Goal: Book appointment/travel/reservation

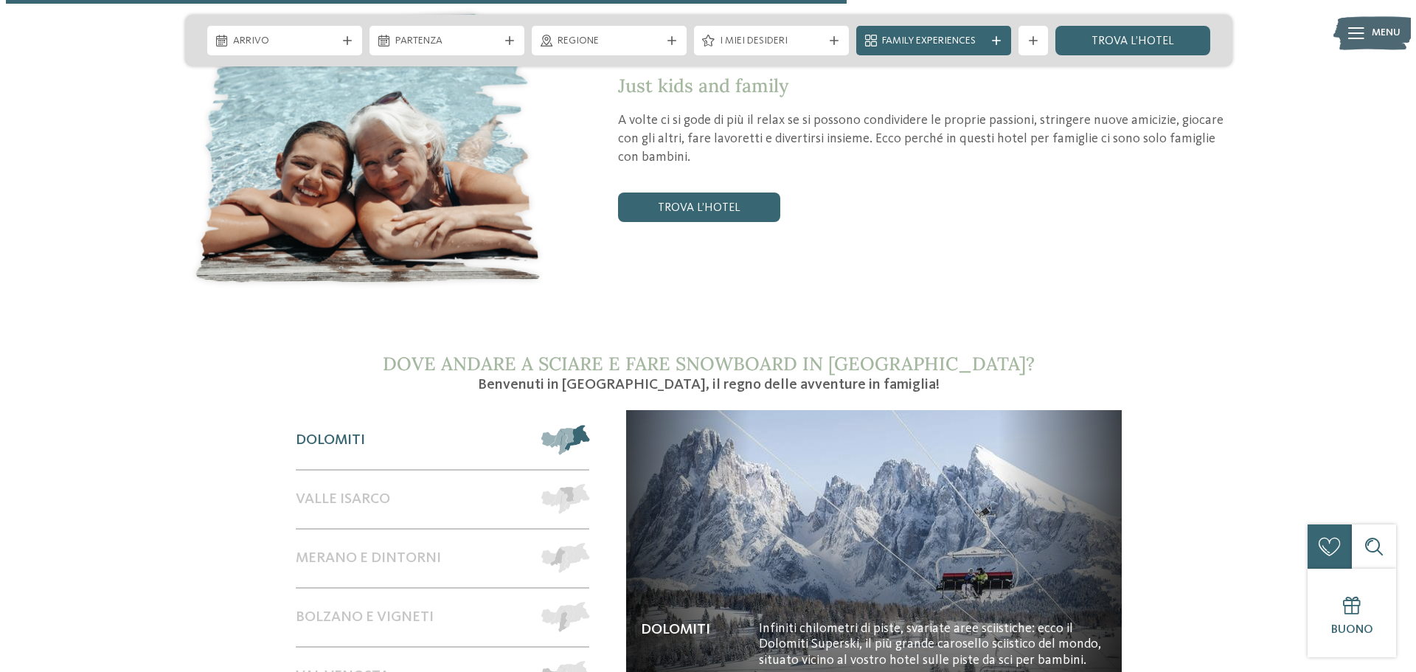
scroll to position [2139, 0]
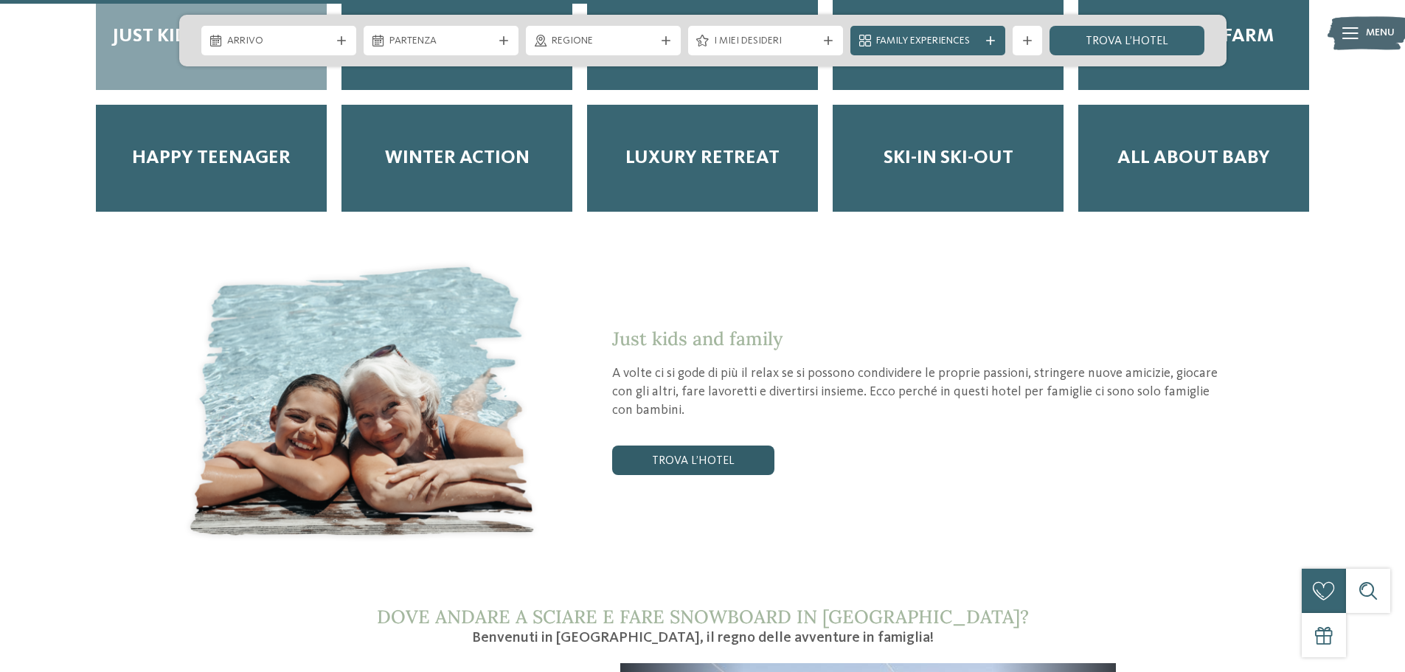
click at [709, 446] on link "trova l’hotel" at bounding box center [693, 461] width 162 height 30
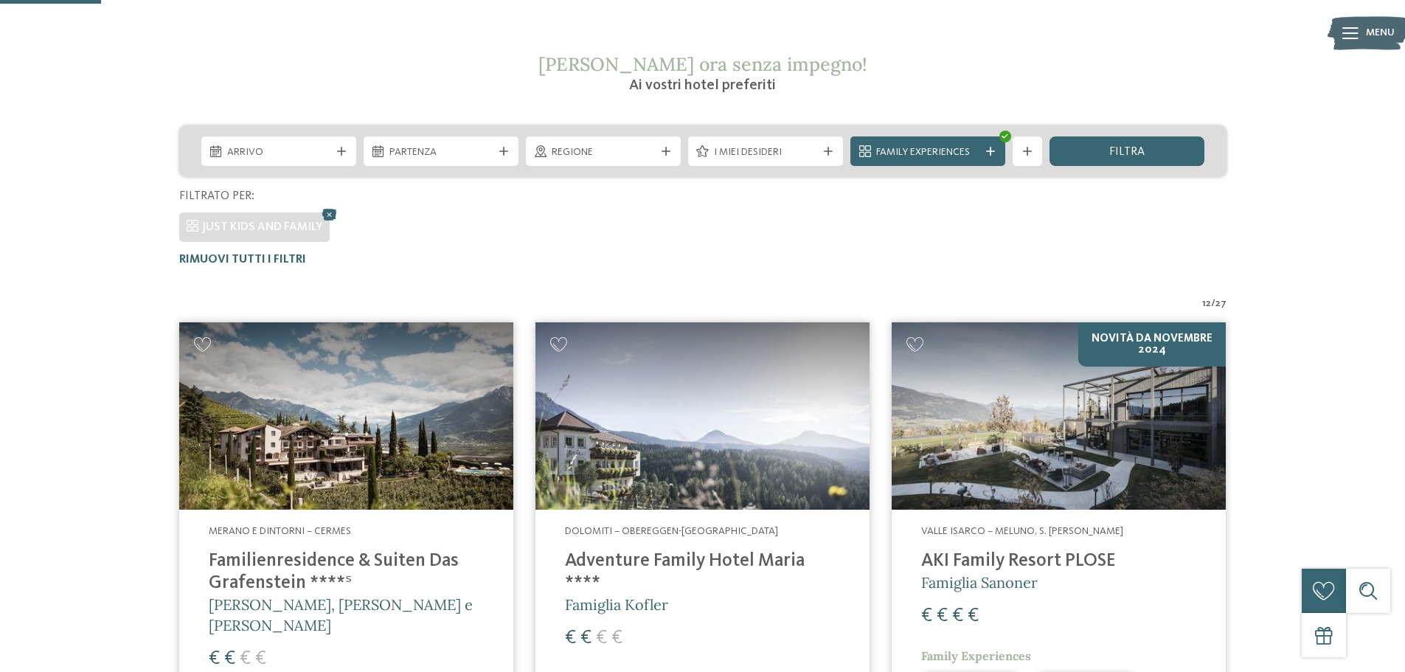
scroll to position [189, 0]
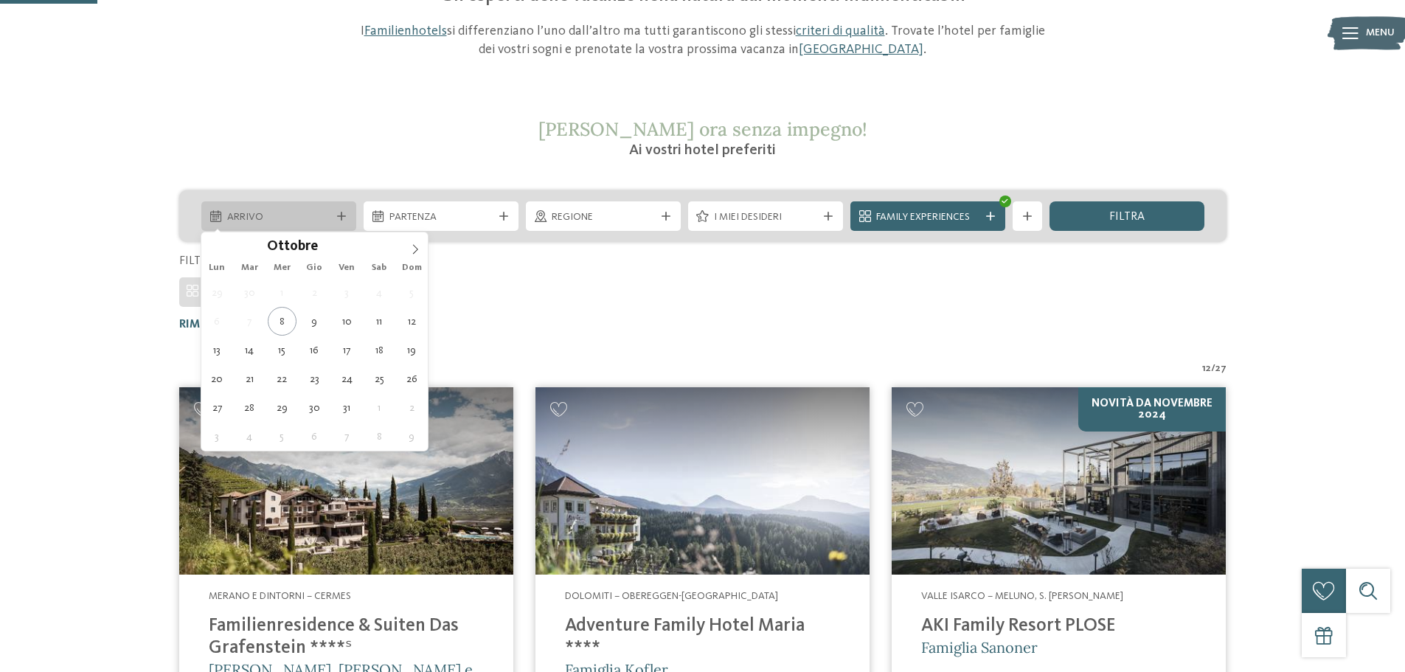
click at [338, 219] on icon at bounding box center [341, 216] width 9 height 9
click at [410, 252] on icon at bounding box center [415, 249] width 10 height 10
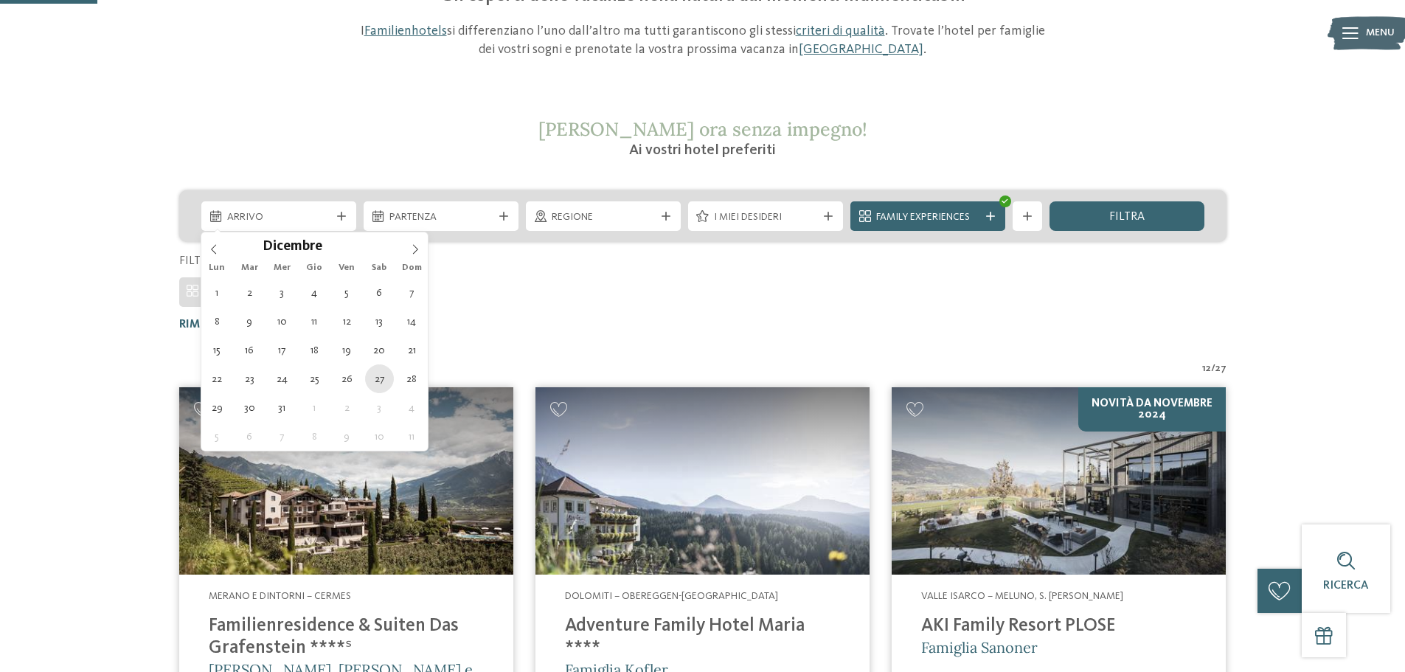
type div "27.12.2025"
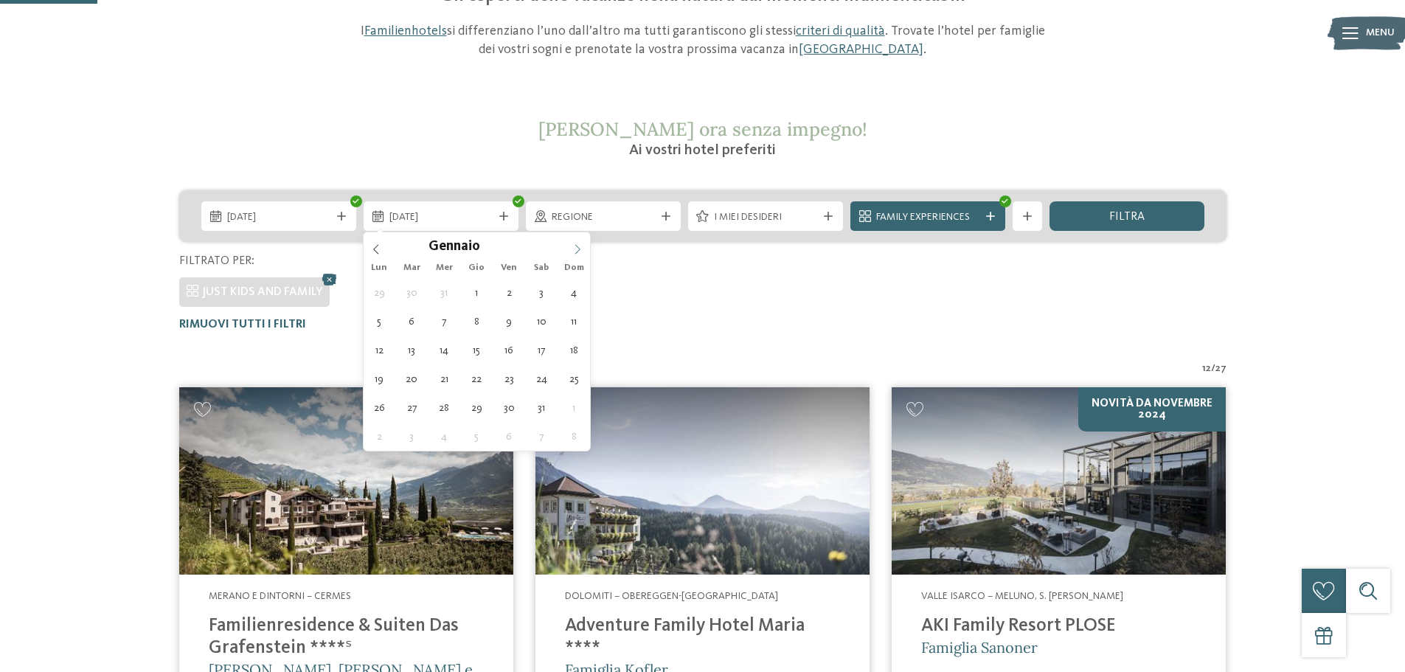
type input "****"
click at [578, 245] on icon at bounding box center [577, 249] width 10 height 10
type div "03.01.2026"
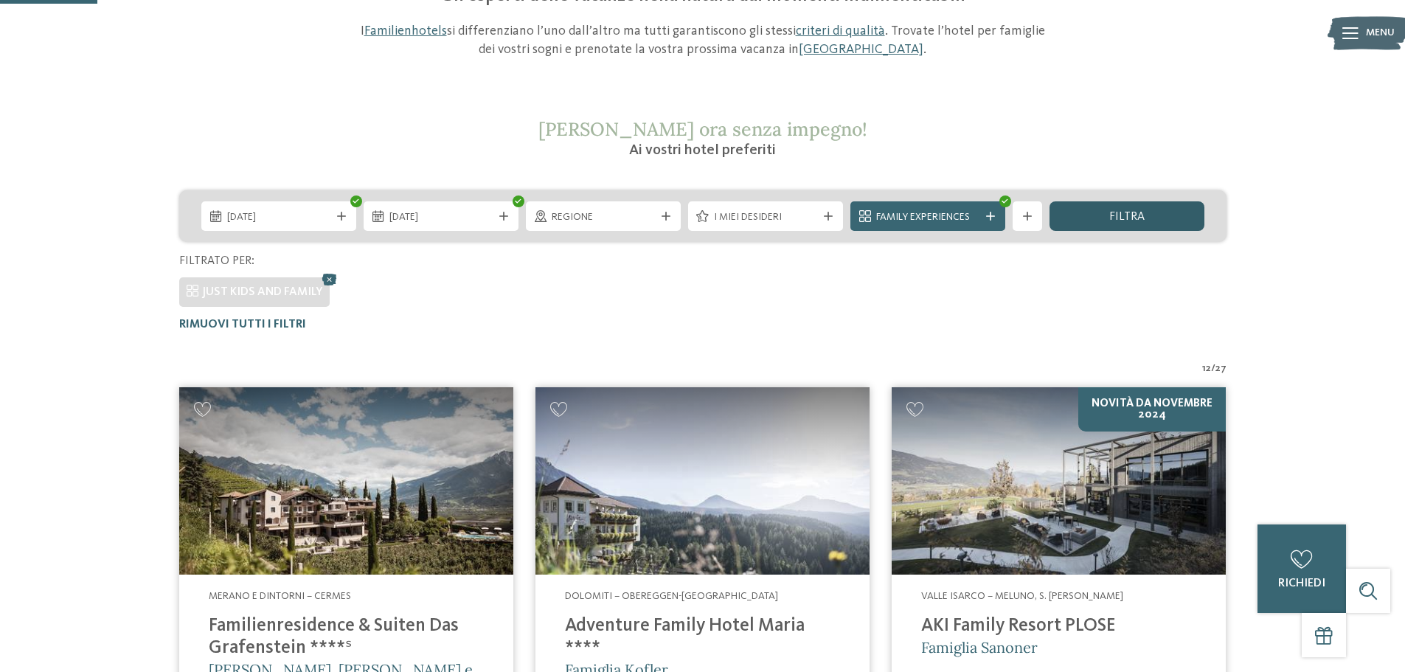
click at [1075, 217] on div "filtra" at bounding box center [1127, 216] width 155 height 30
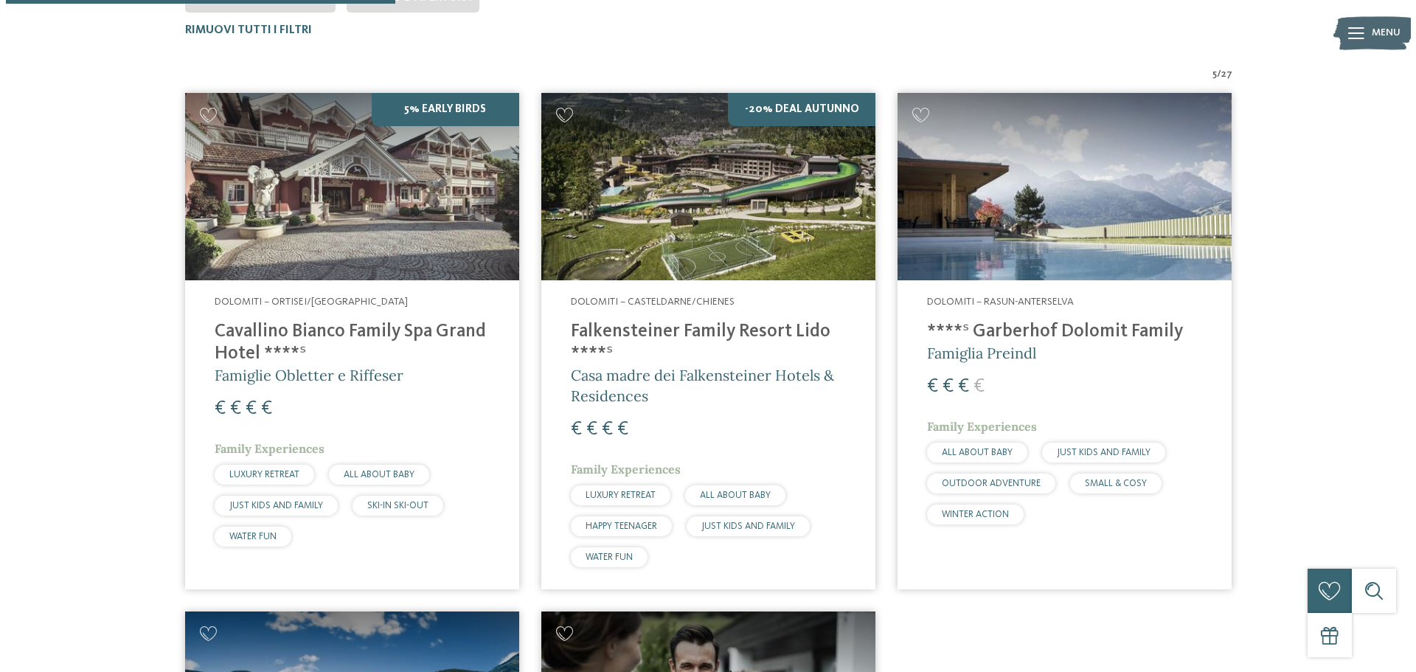
scroll to position [484, 0]
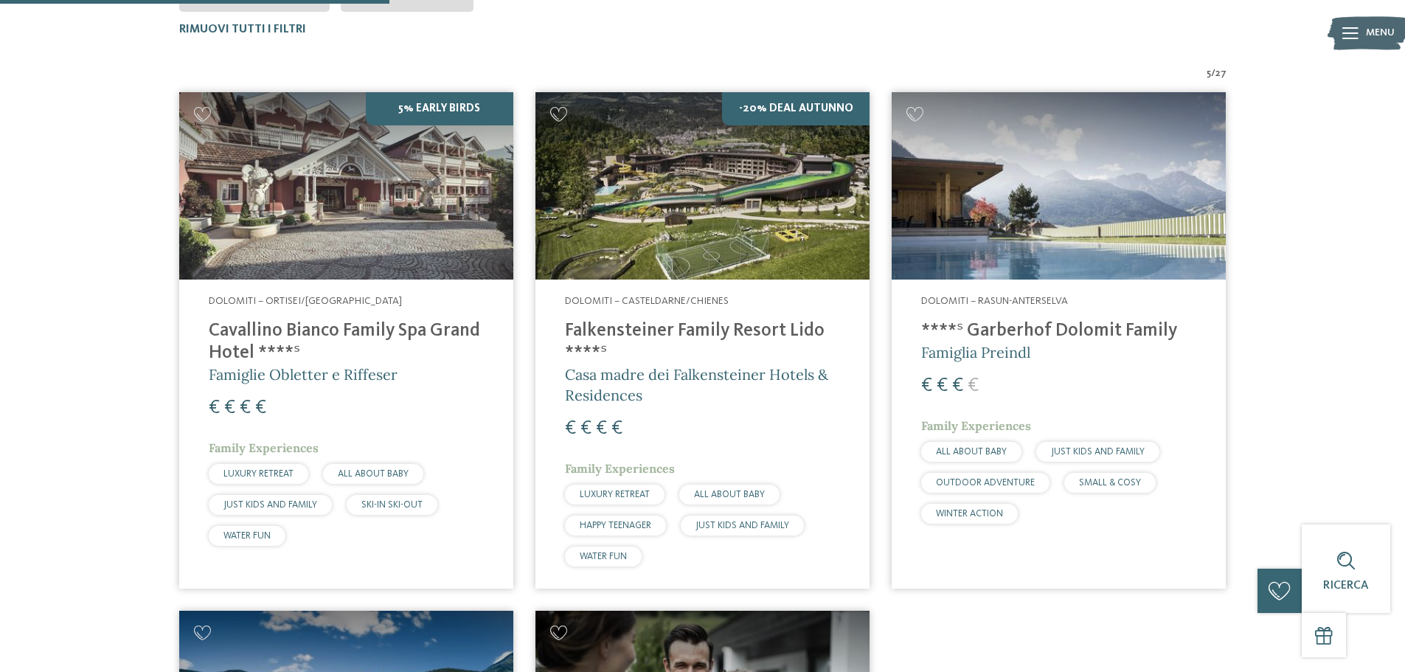
click at [301, 344] on h4 "Cavallino Bianco Family Spa Grand Hotel ****ˢ" at bounding box center [346, 342] width 275 height 44
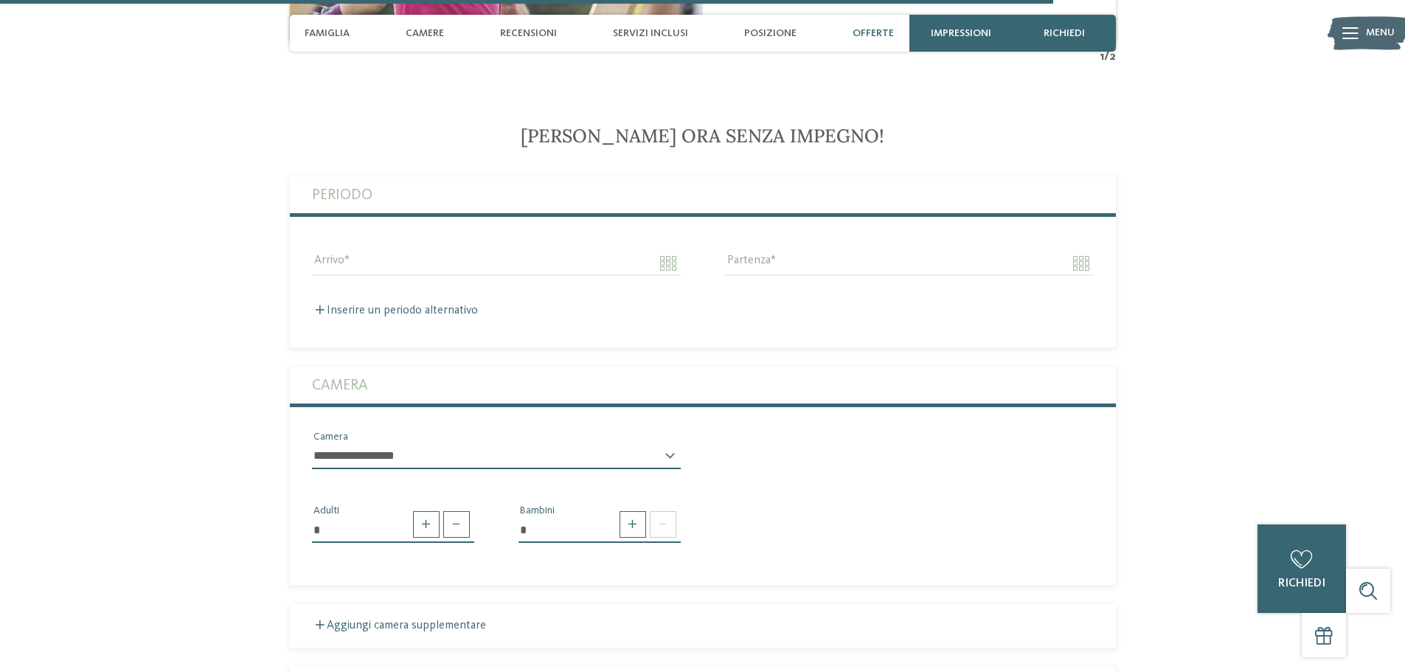
scroll to position [3836, 0]
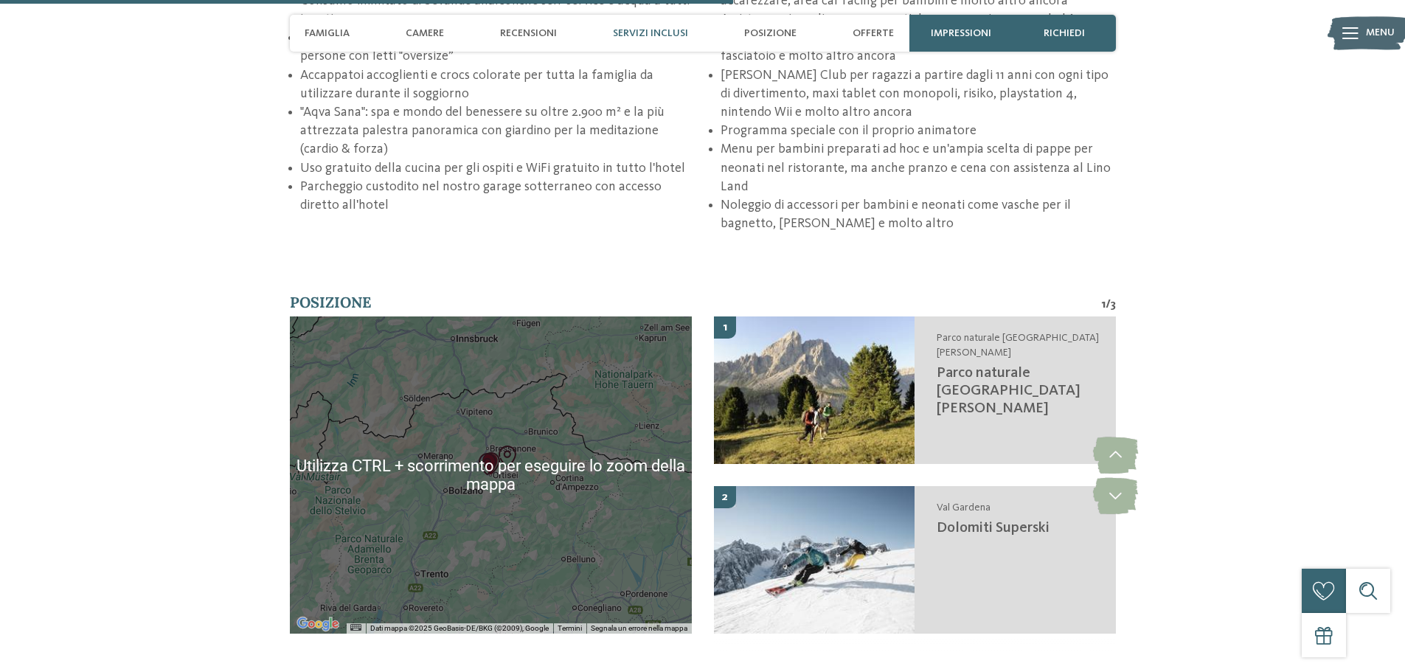
click at [687, 30] on span "Servizi inclusi" at bounding box center [650, 33] width 75 height 13
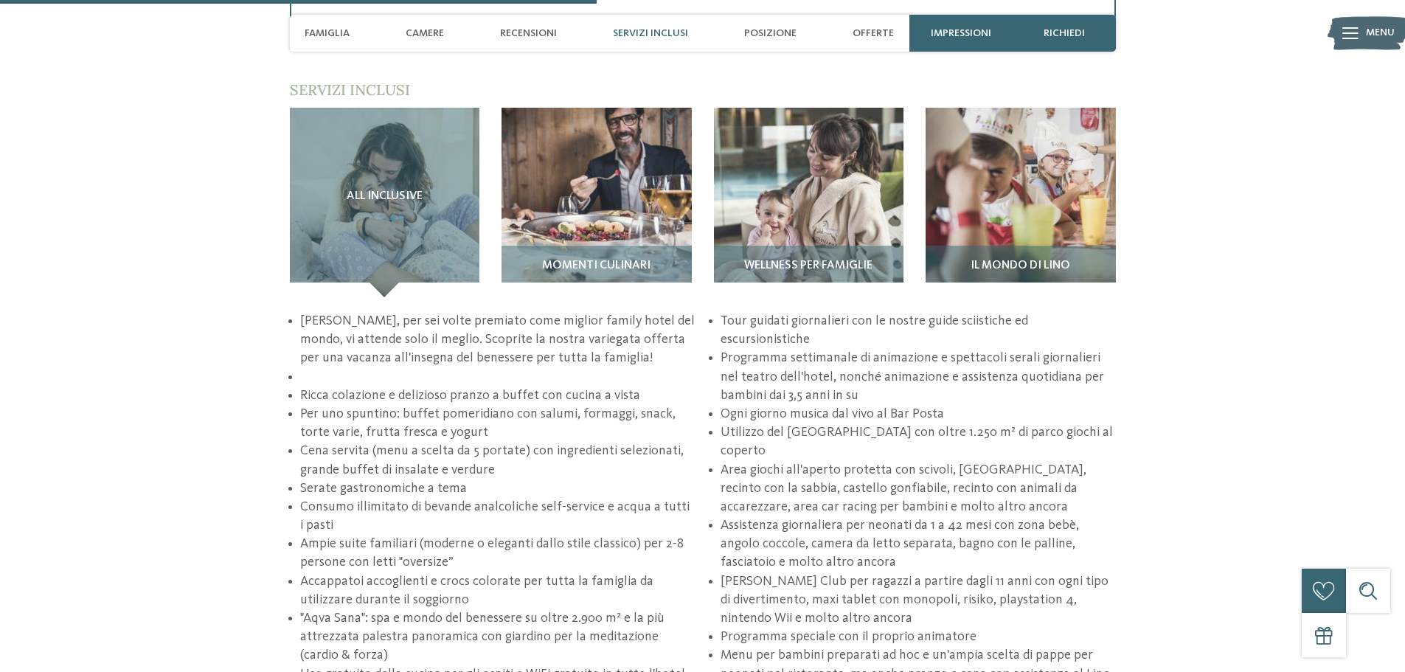
scroll to position [2222, 0]
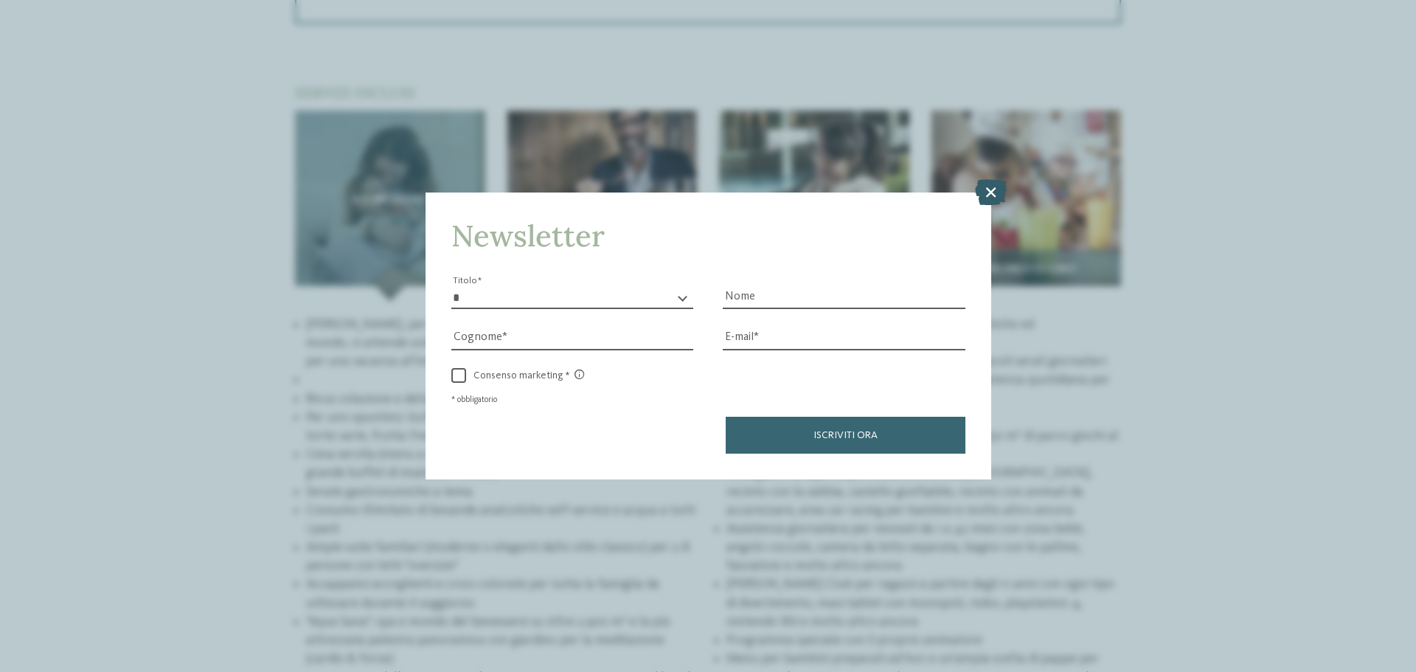
click at [983, 190] on icon at bounding box center [991, 192] width 32 height 26
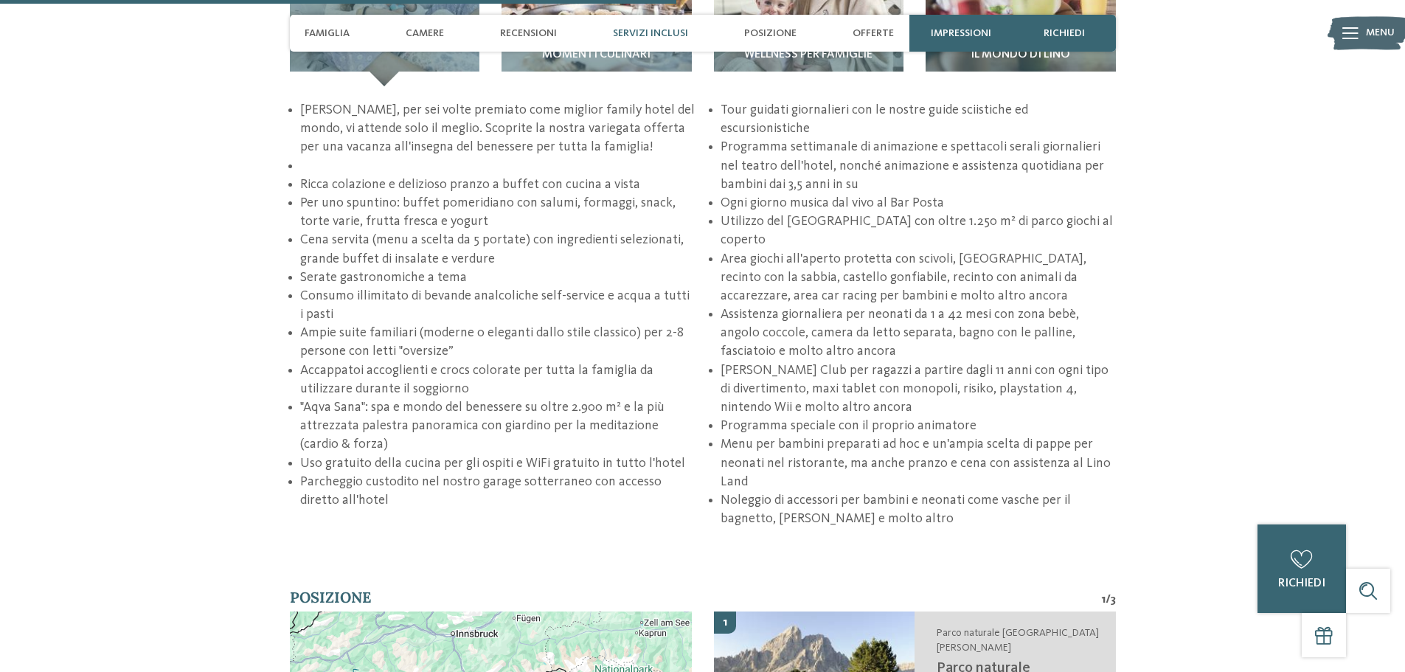
scroll to position [2295, 0]
